Goal: Information Seeking & Learning: Learn about a topic

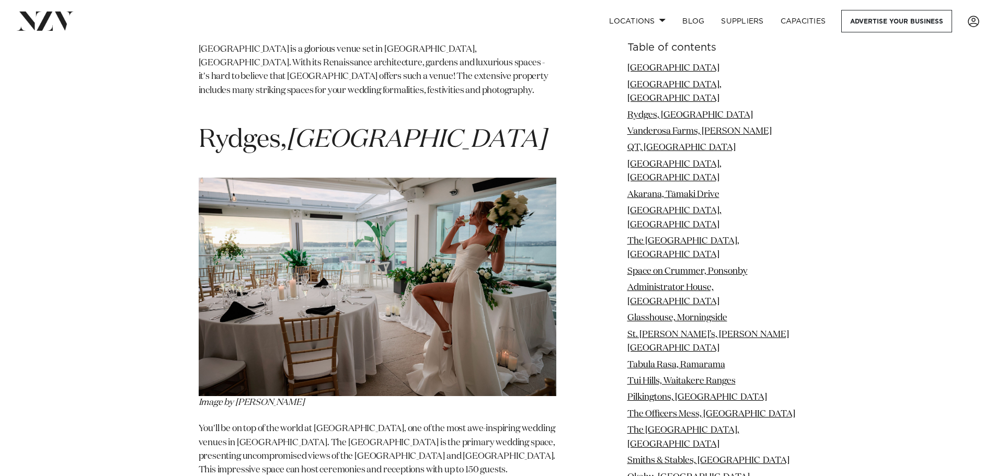
scroll to position [1935, 0]
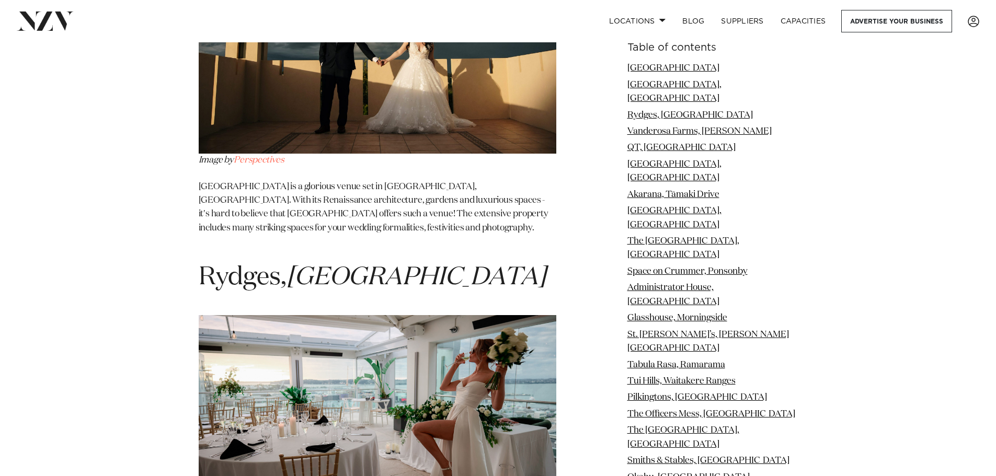
click at [363, 265] on em "[GEOGRAPHIC_DATA]" at bounding box center [416, 277] width 259 height 25
click at [391, 315] on img at bounding box center [378, 424] width 358 height 219
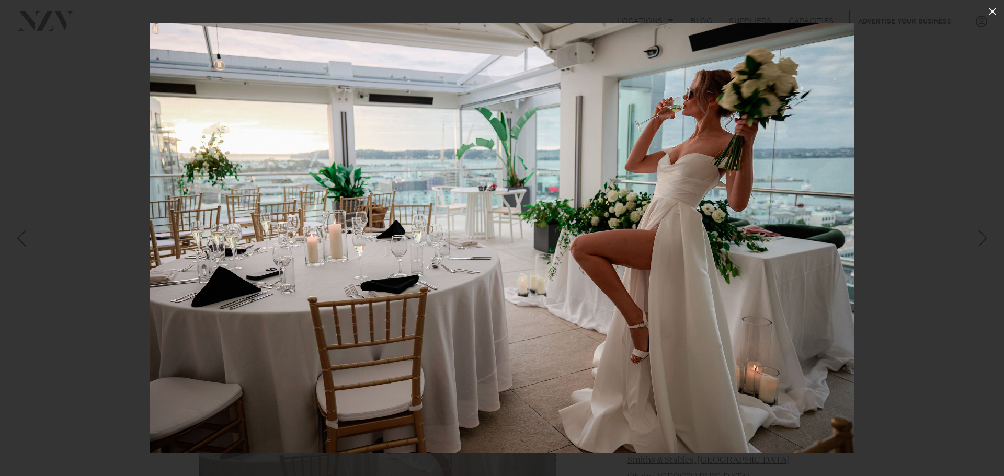
click at [989, 13] on icon at bounding box center [992, 11] width 13 height 13
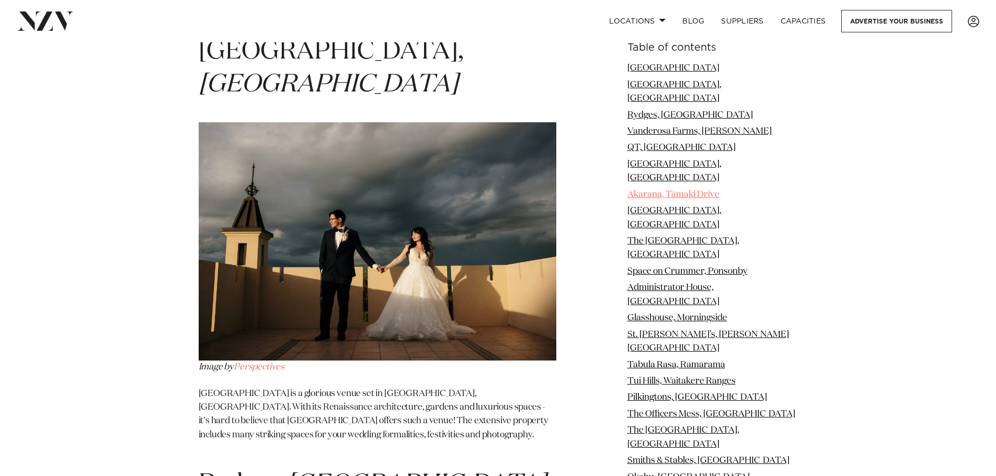
scroll to position [1726, 0]
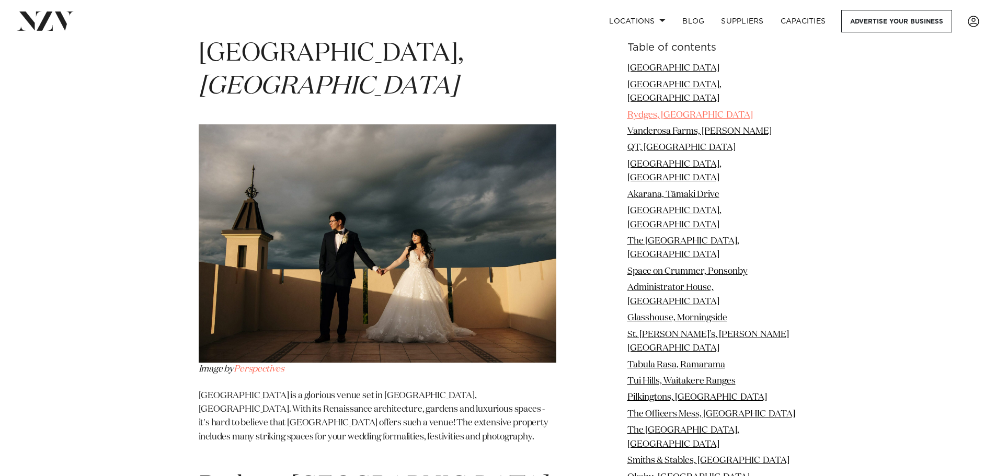
click at [692, 110] on link "Rydges, [GEOGRAPHIC_DATA]" at bounding box center [691, 114] width 126 height 9
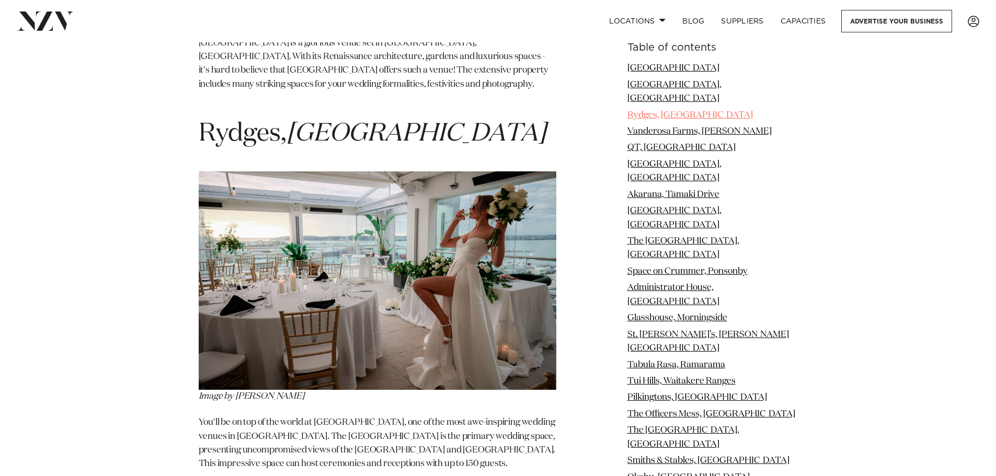
scroll to position [2084, 0]
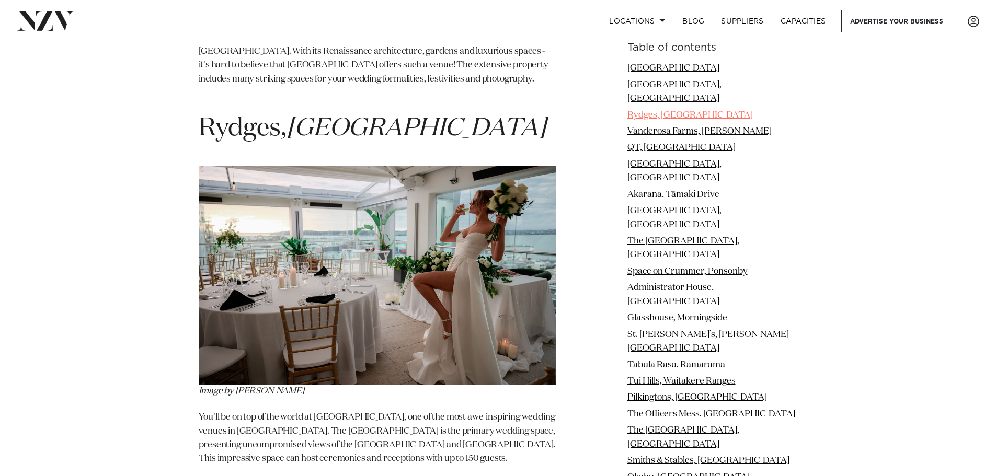
click at [692, 110] on link "Rydges, [GEOGRAPHIC_DATA]" at bounding box center [691, 114] width 126 height 9
